Goal: Check status: Check status

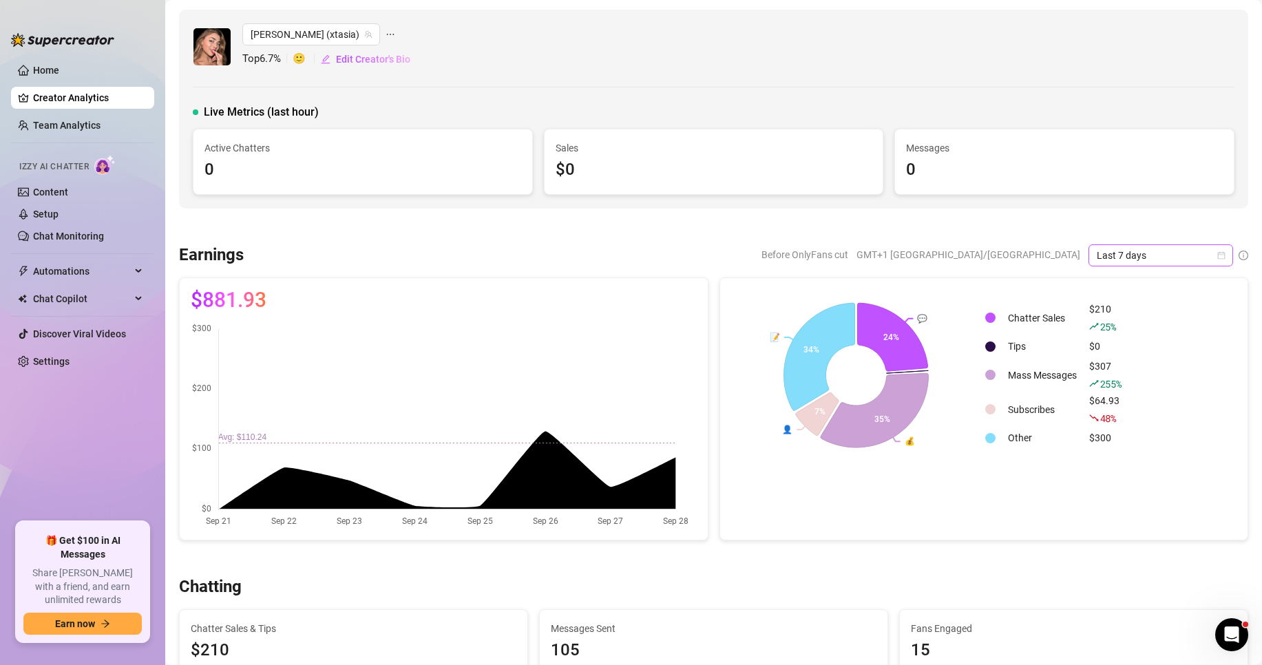
click at [1101, 261] on span "Last 7 days" at bounding box center [1160, 255] width 128 height 21
click at [1141, 368] on div "Custom date" at bounding box center [1149, 370] width 123 height 15
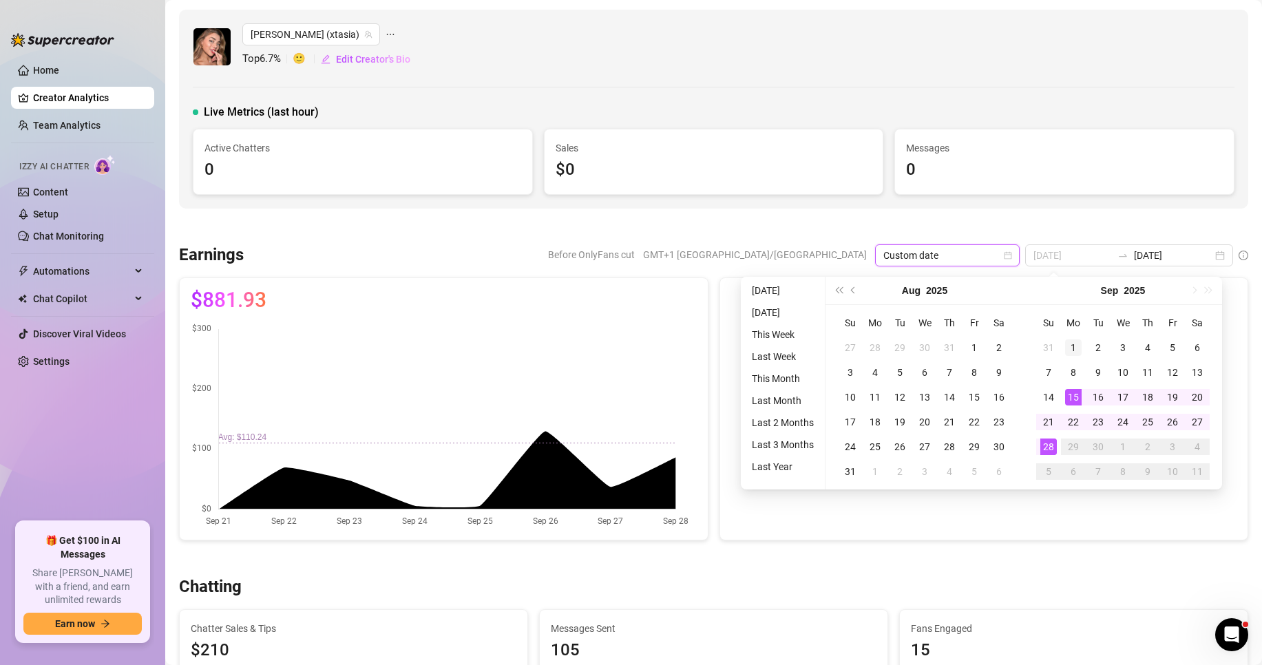
type input "[DATE]"
click at [1077, 346] on div "1" at bounding box center [1073, 347] width 17 height 17
type input "[DATE]"
click at [1050, 446] on div "28" at bounding box center [1048, 446] width 17 height 17
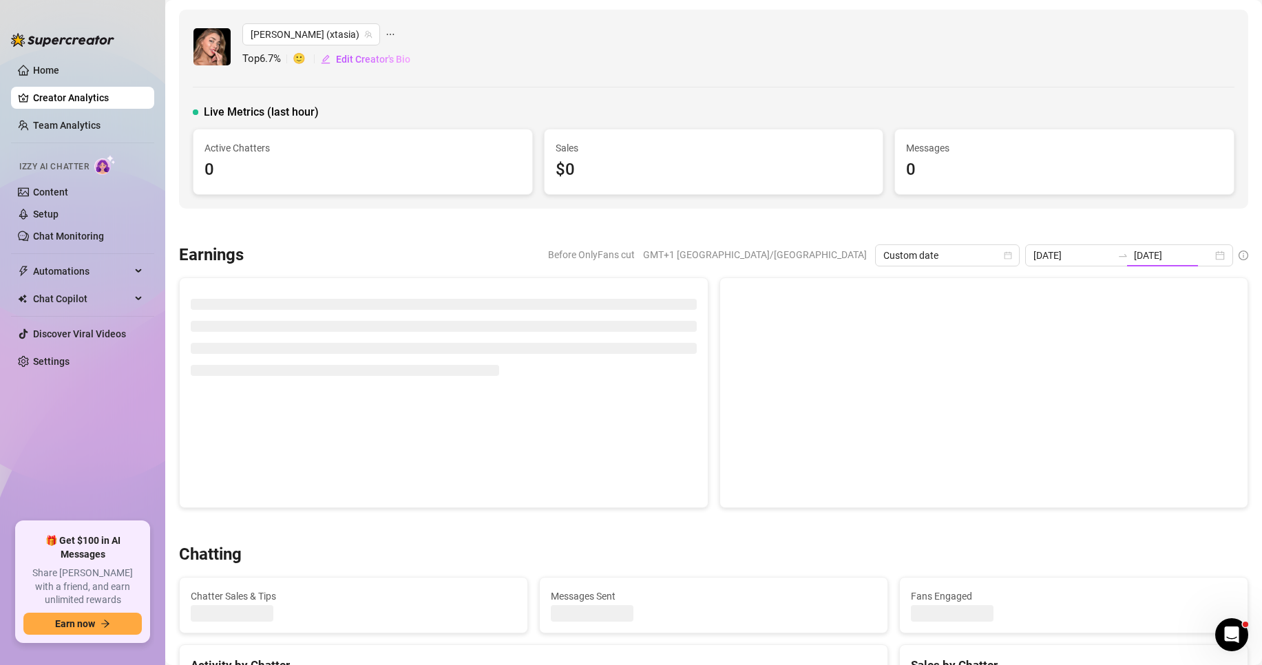
type input "[DATE]"
